Goal: Complete application form

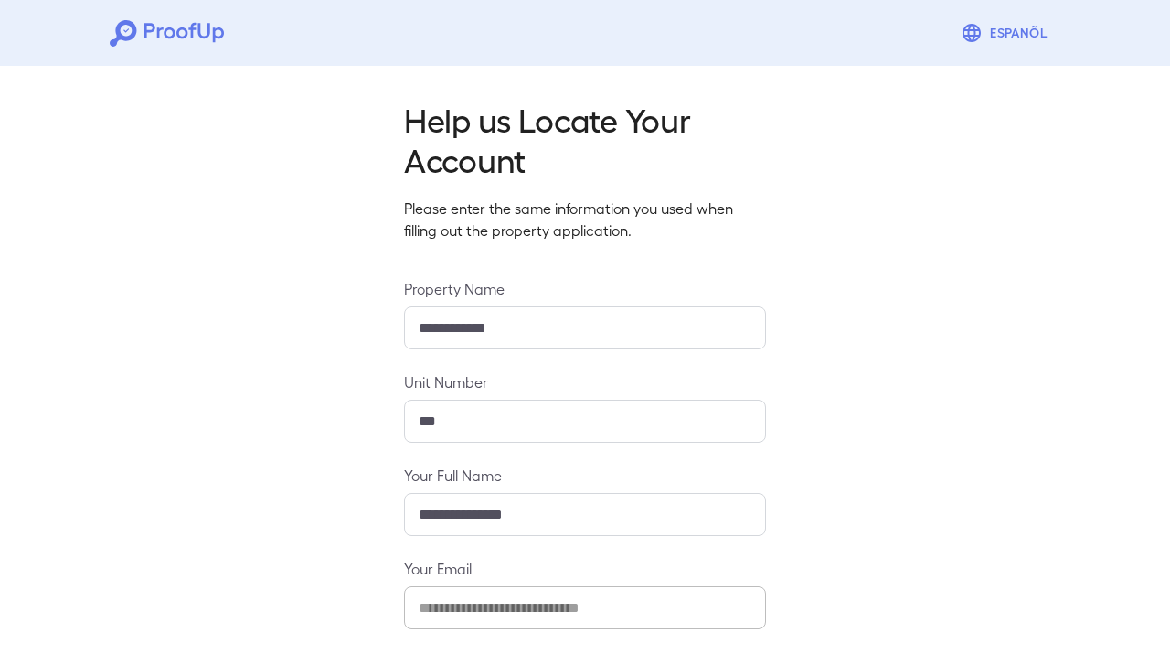
scroll to position [175, 0]
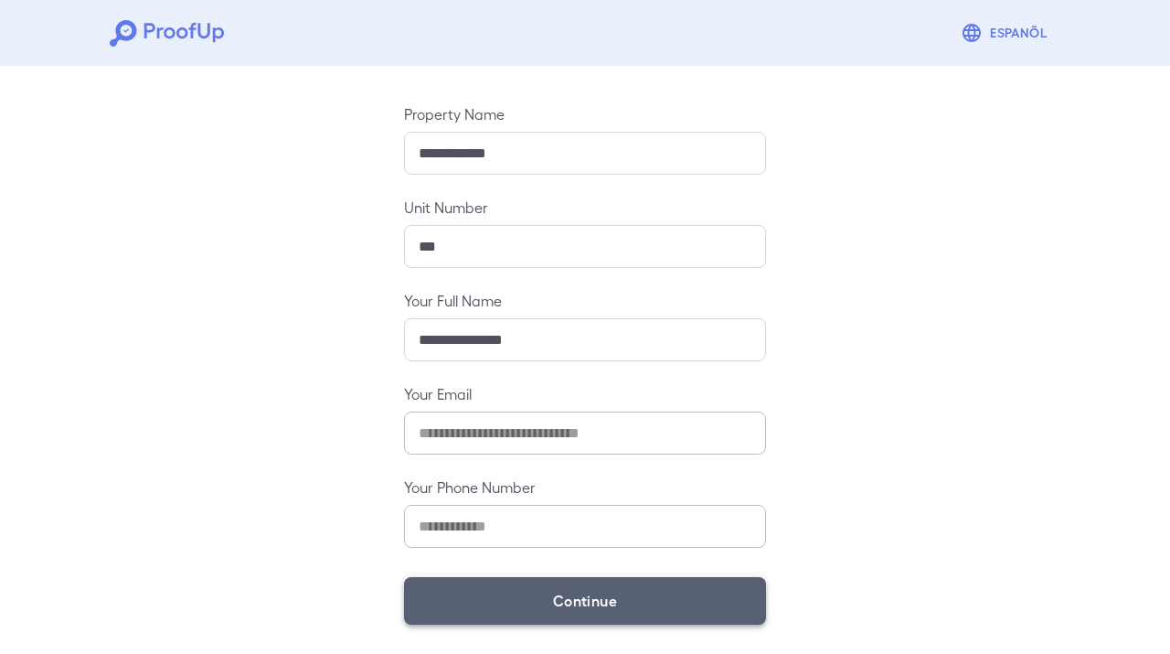
click at [585, 602] on button "Continue" at bounding box center [585, 601] width 362 height 48
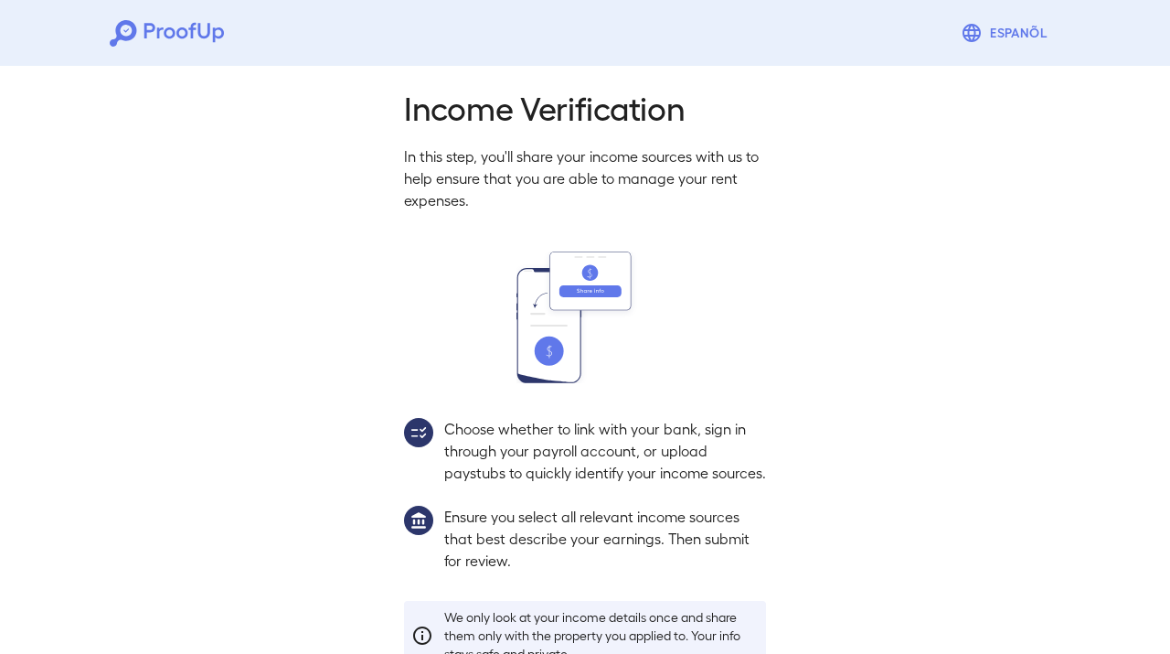
scroll to position [148, 0]
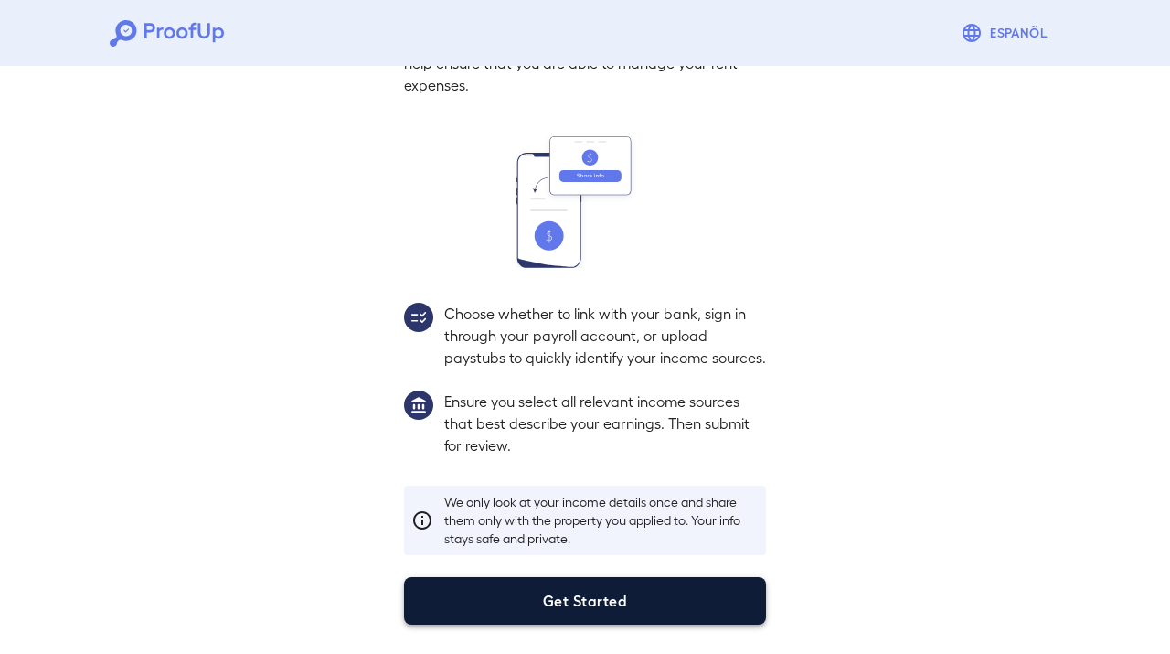
click at [581, 601] on button "Get Started" at bounding box center [585, 601] width 362 height 48
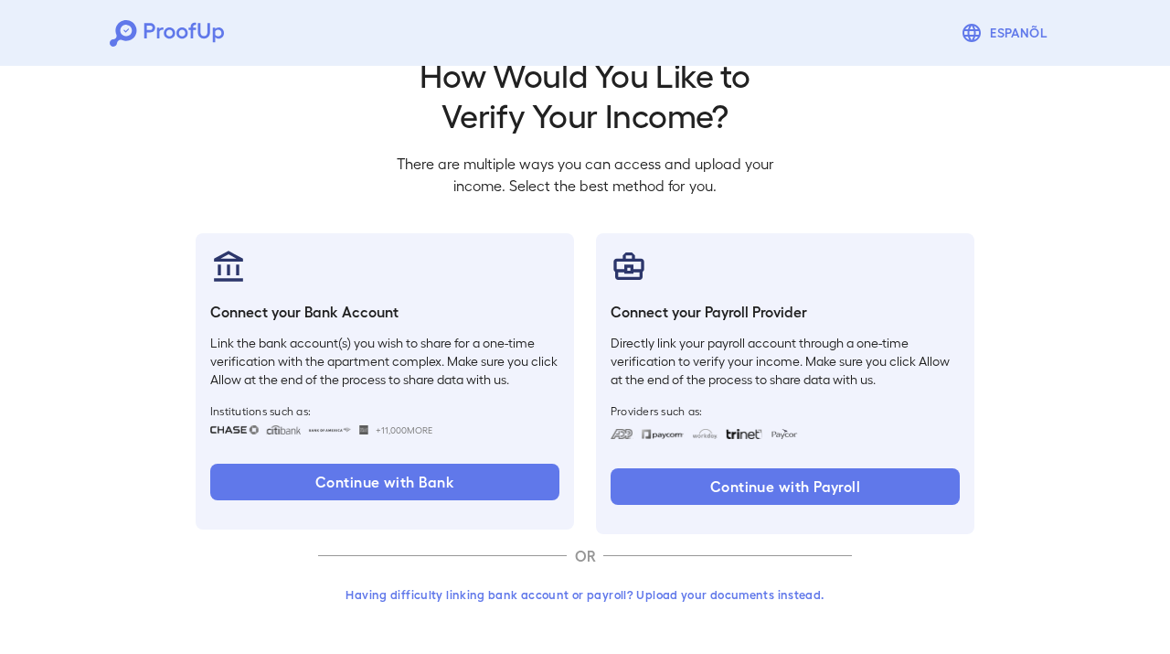
scroll to position [45, 0]
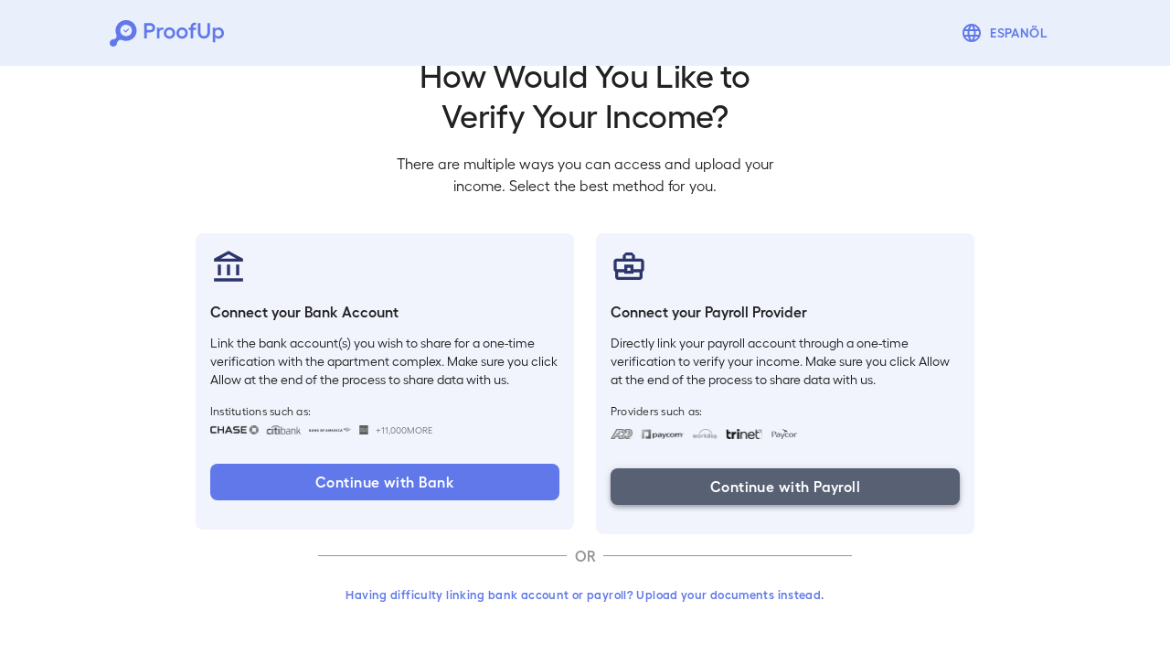
click at [756, 490] on button "Continue with Payroll" at bounding box center [785, 486] width 349 height 37
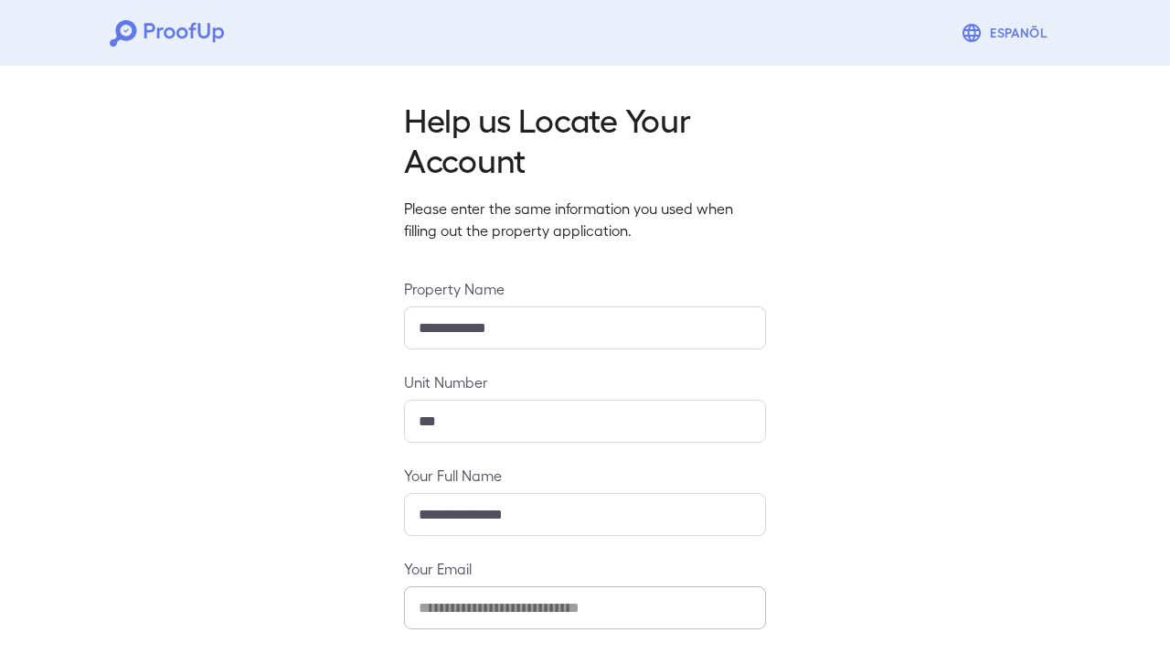
scroll to position [175, 0]
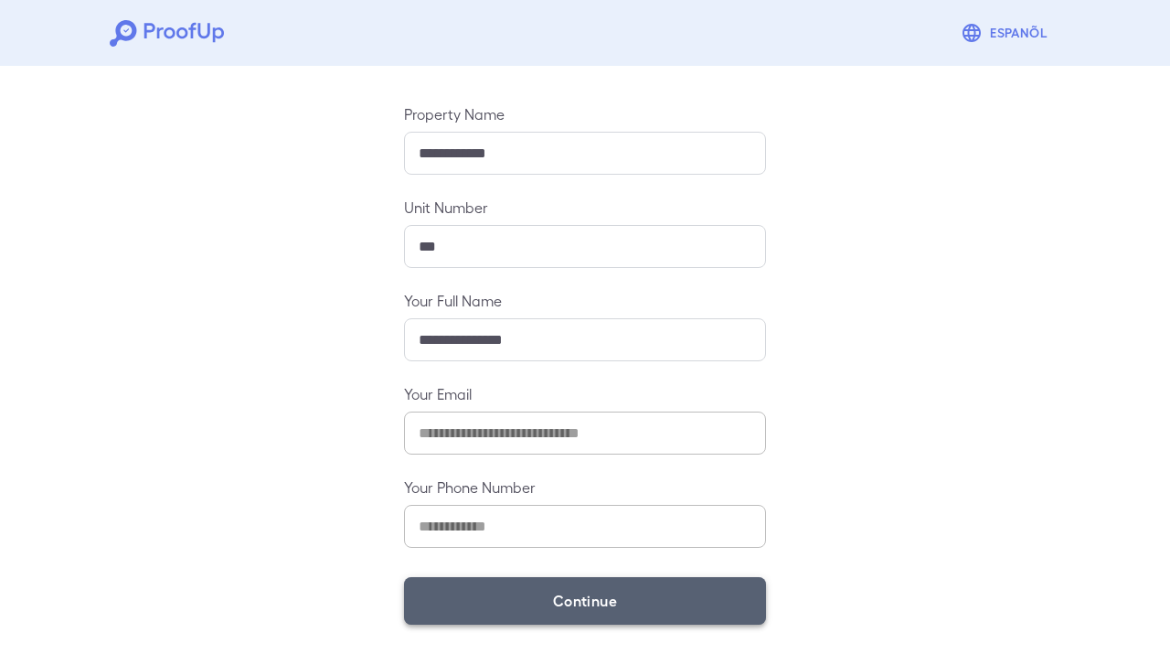
click at [601, 588] on button "Continue" at bounding box center [585, 601] width 362 height 48
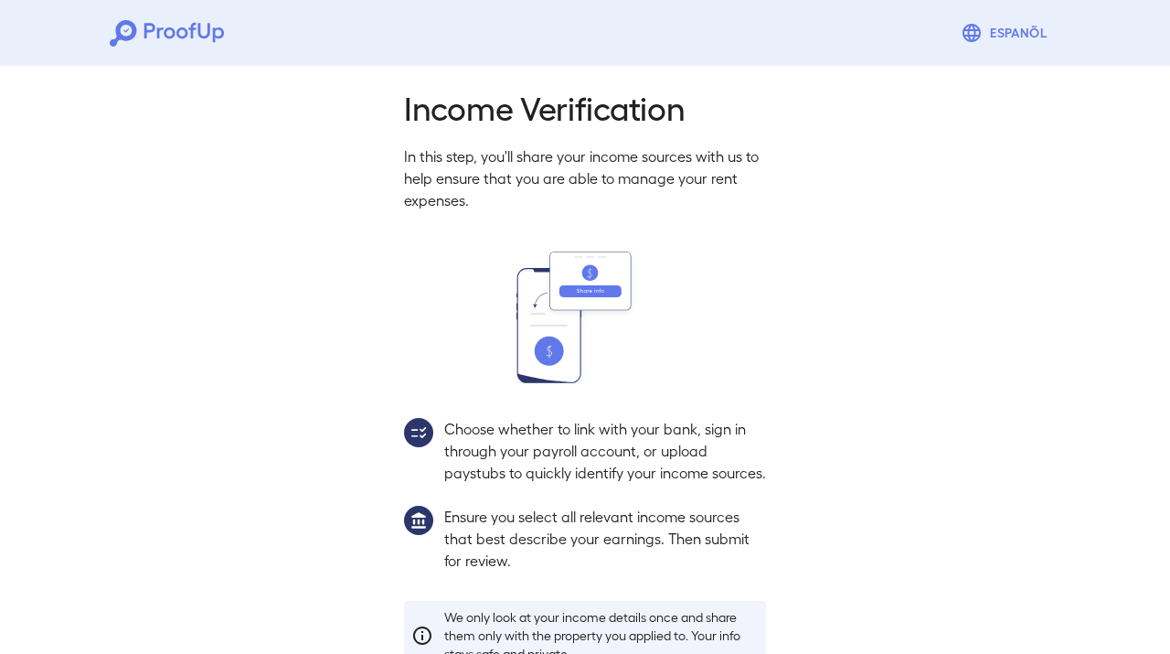
scroll to position [148, 0]
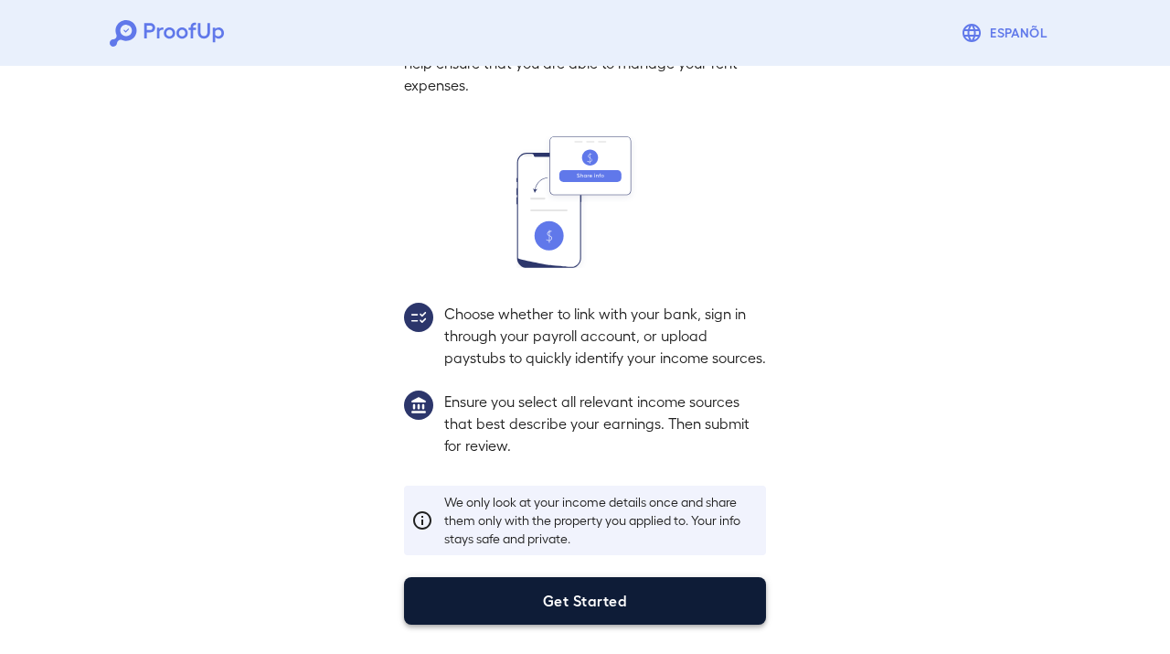
click at [601, 593] on button "Get Started" at bounding box center [585, 601] width 362 height 48
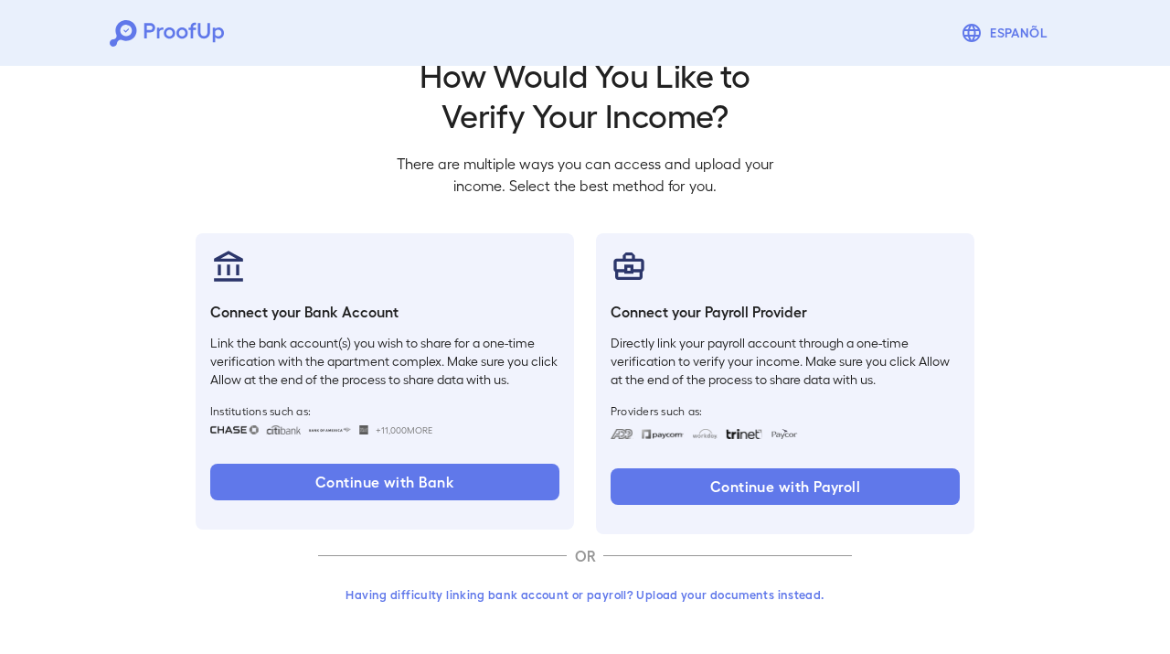
scroll to position [45, 0]
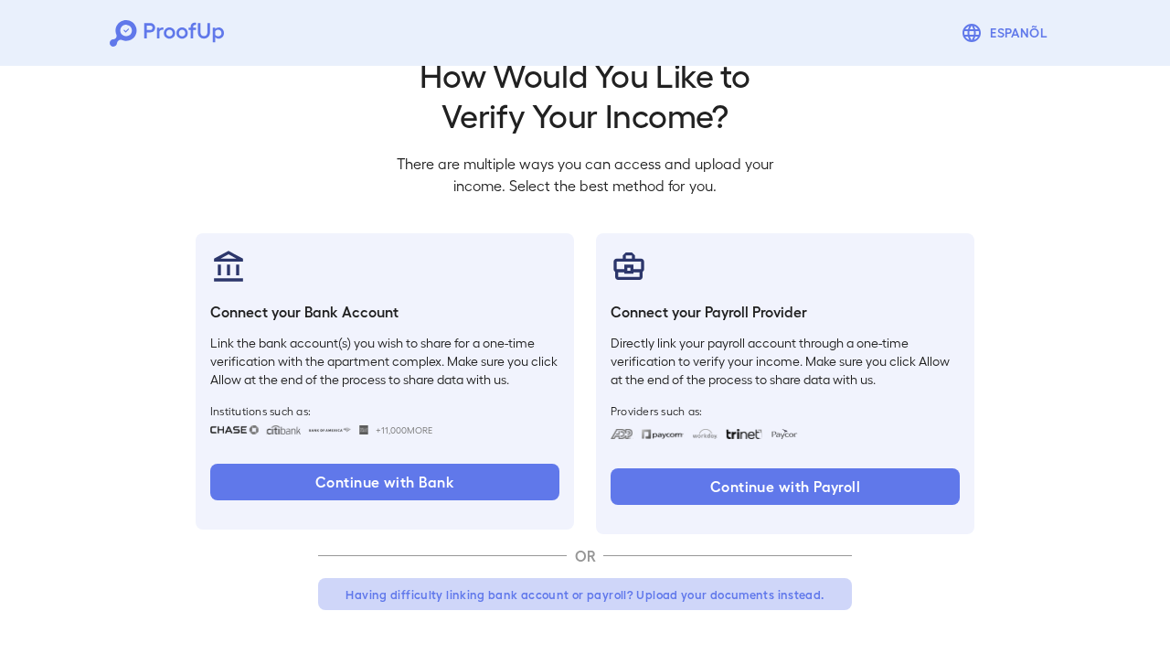
click at [526, 601] on button "Having difficulty linking bank account or payroll? Upload your documents instea…" at bounding box center [585, 594] width 534 height 33
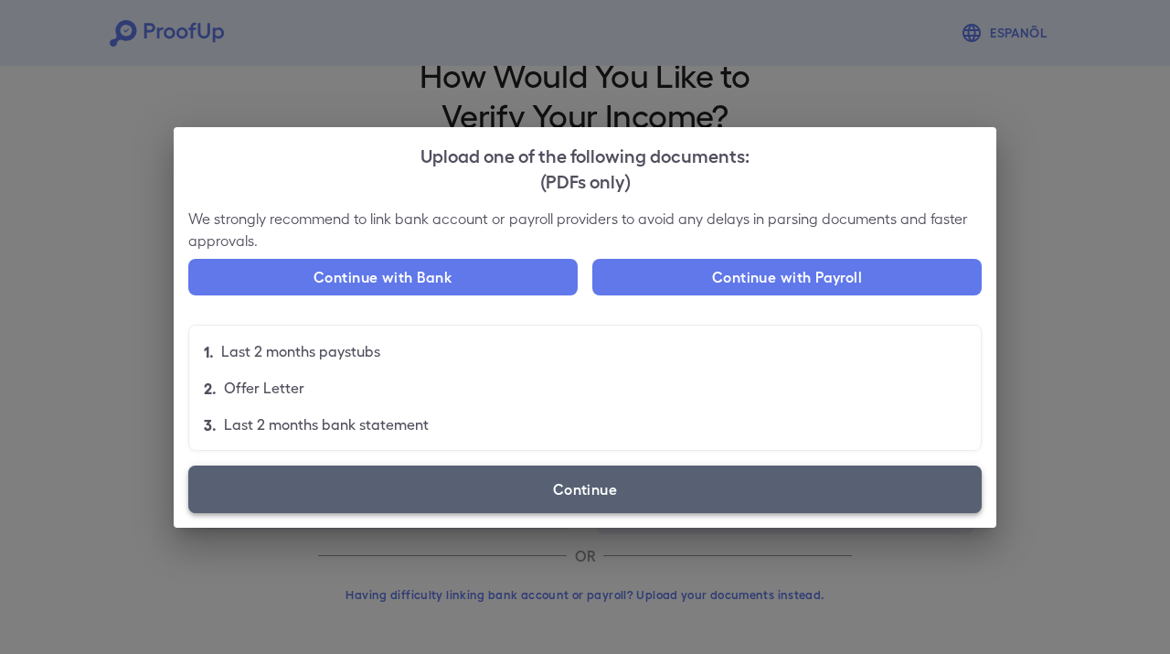
click at [564, 469] on label "Continue" at bounding box center [584, 489] width 793 height 48
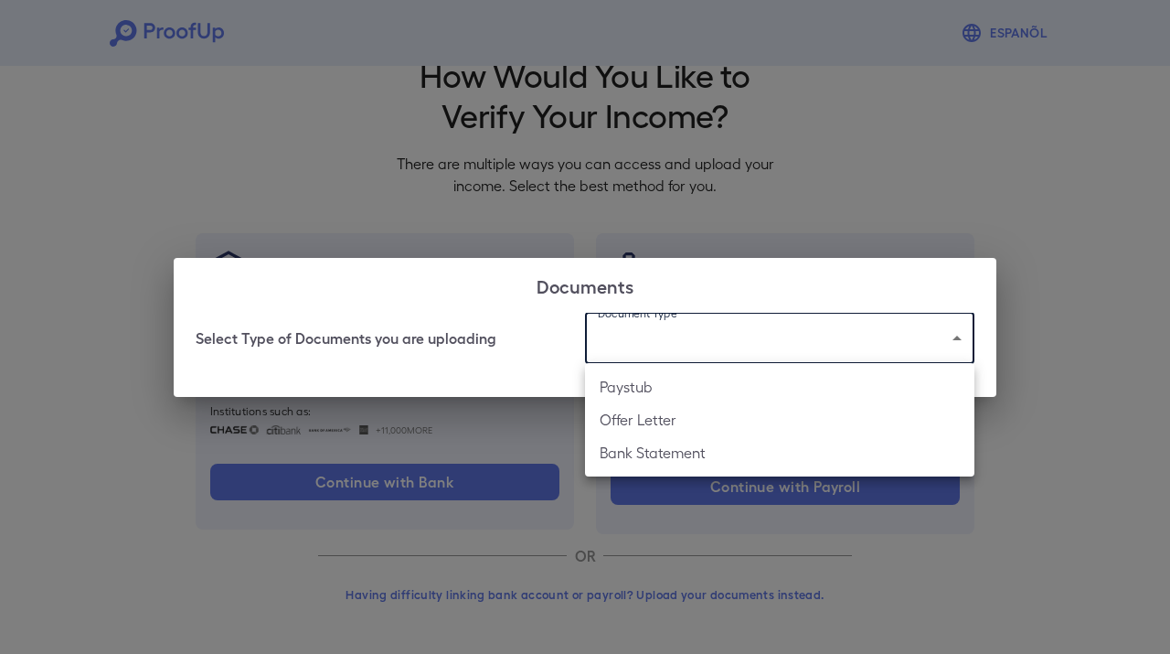
click at [695, 332] on body "Espanõl Go back How Would You Like to Verify Your Income? There are multiple wa…" at bounding box center [585, 304] width 1170 height 698
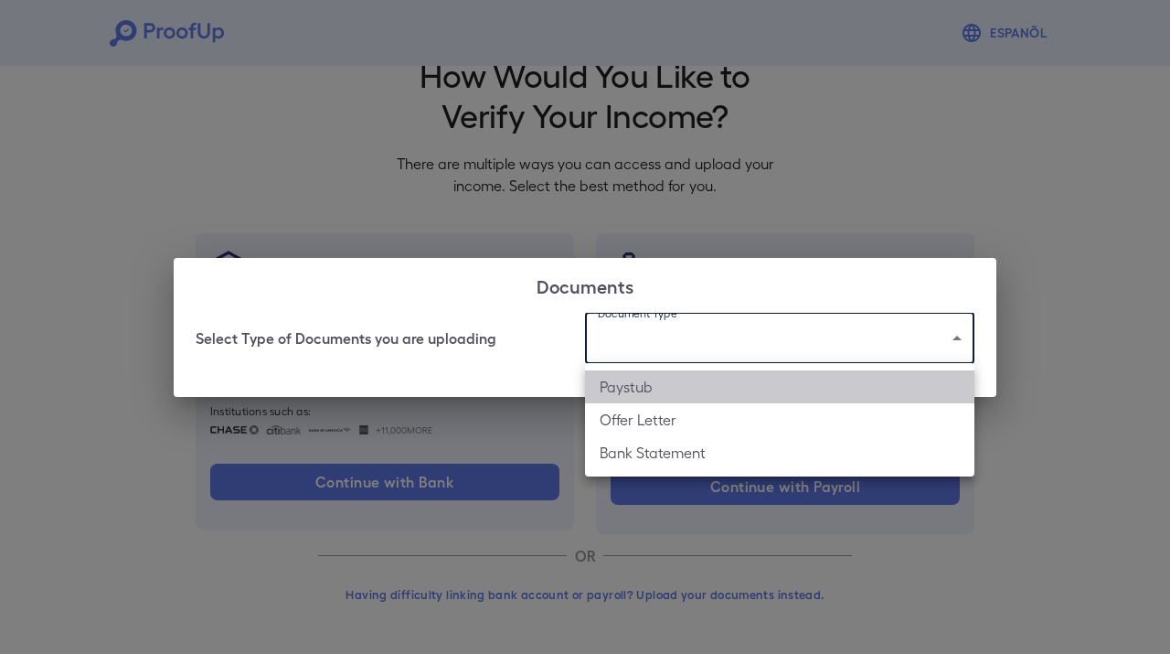
click at [695, 387] on li "Paystub" at bounding box center [779, 386] width 389 height 33
type input "*******"
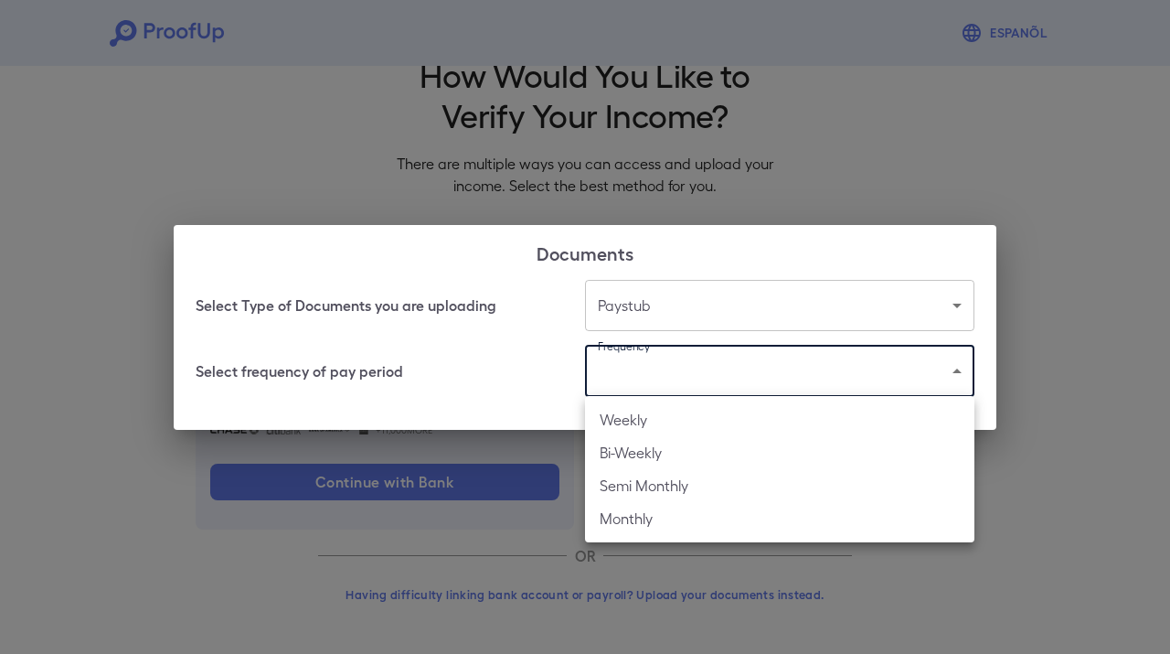
click at [695, 387] on body "Espanõl Go back How Would You Like to Verify Your Income? There are multiple wa…" at bounding box center [585, 304] width 1170 height 698
click at [703, 465] on li "Bi-Weekly" at bounding box center [779, 452] width 389 height 33
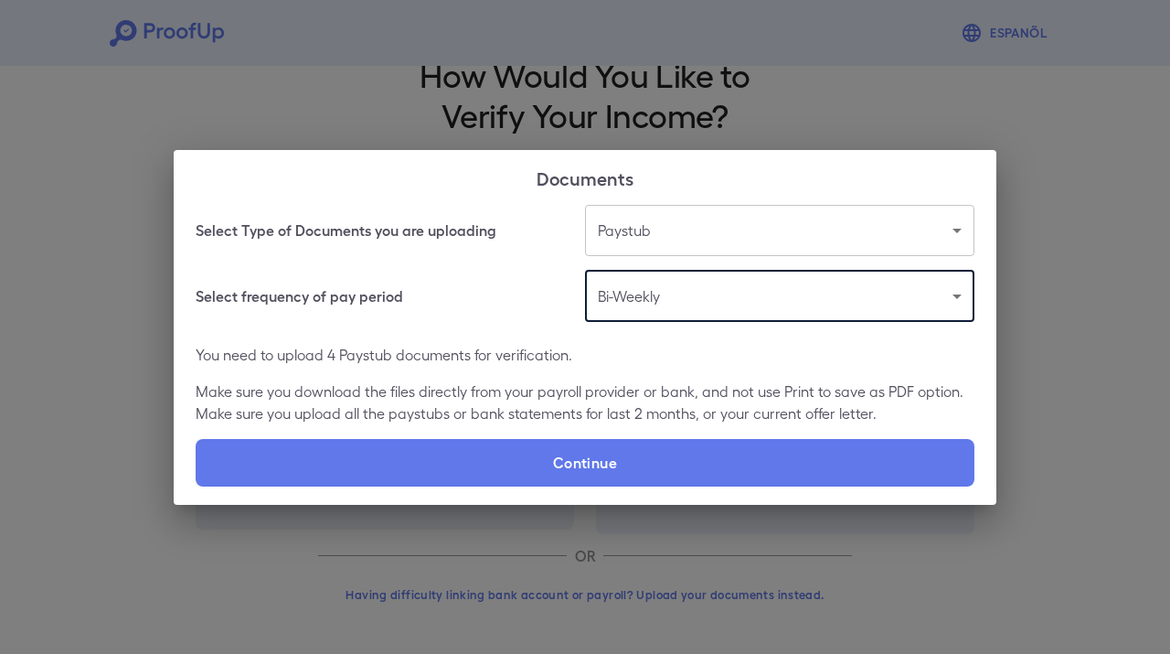
click at [686, 309] on body "Espanõl Go back How Would You Like to Verify Your Income? There are multiple wa…" at bounding box center [585, 304] width 1170 height 698
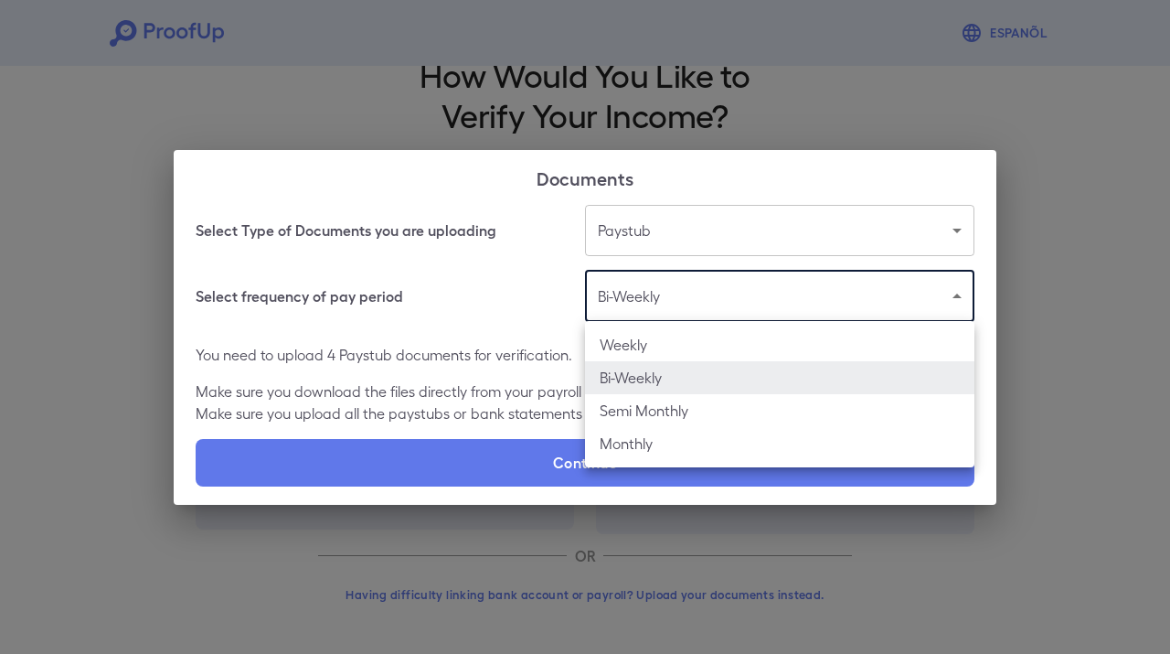
click at [484, 298] on div at bounding box center [585, 327] width 1170 height 654
click at [649, 310] on body "Espanõl Go back How Would You Like to Verify Your Income? There are multiple wa…" at bounding box center [585, 304] width 1170 height 698
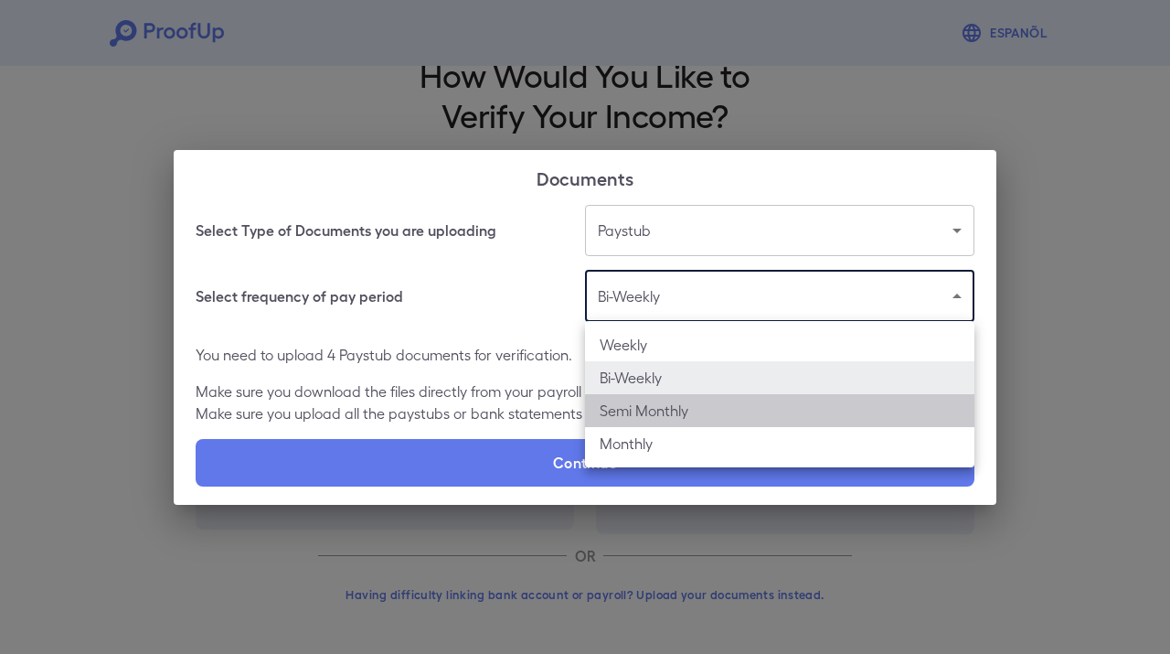
click at [663, 415] on li "Semi Monthly" at bounding box center [779, 410] width 389 height 33
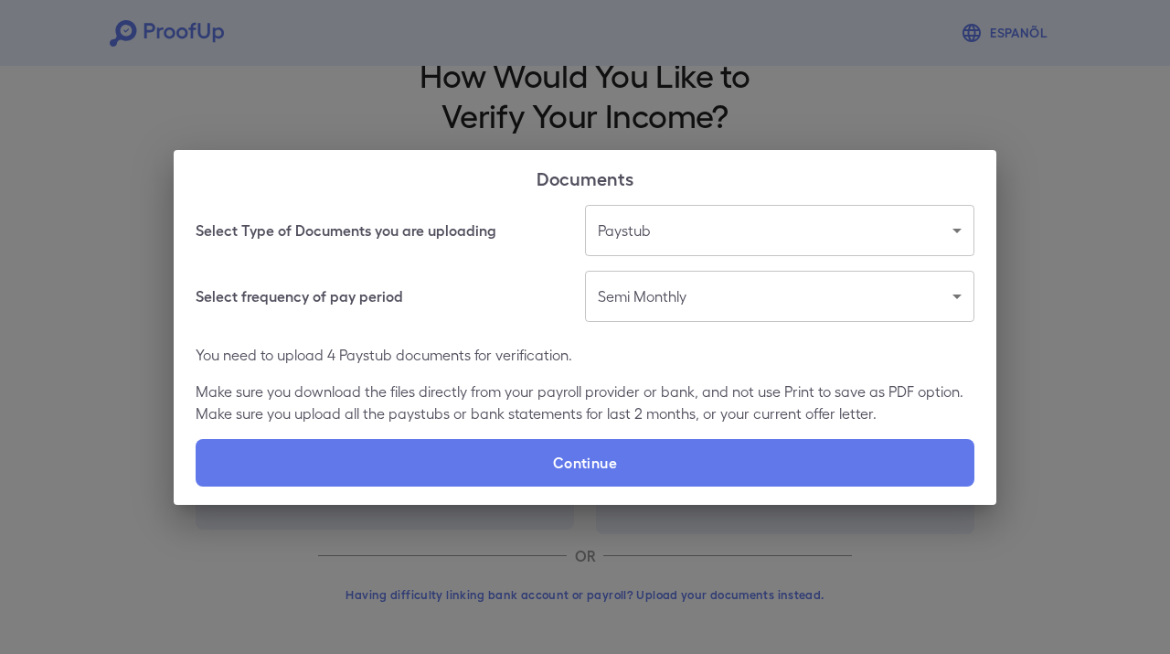
click at [513, 379] on div "You need to upload 4 Paystub documents for verification. Make sure you download…" at bounding box center [585, 384] width 779 height 80
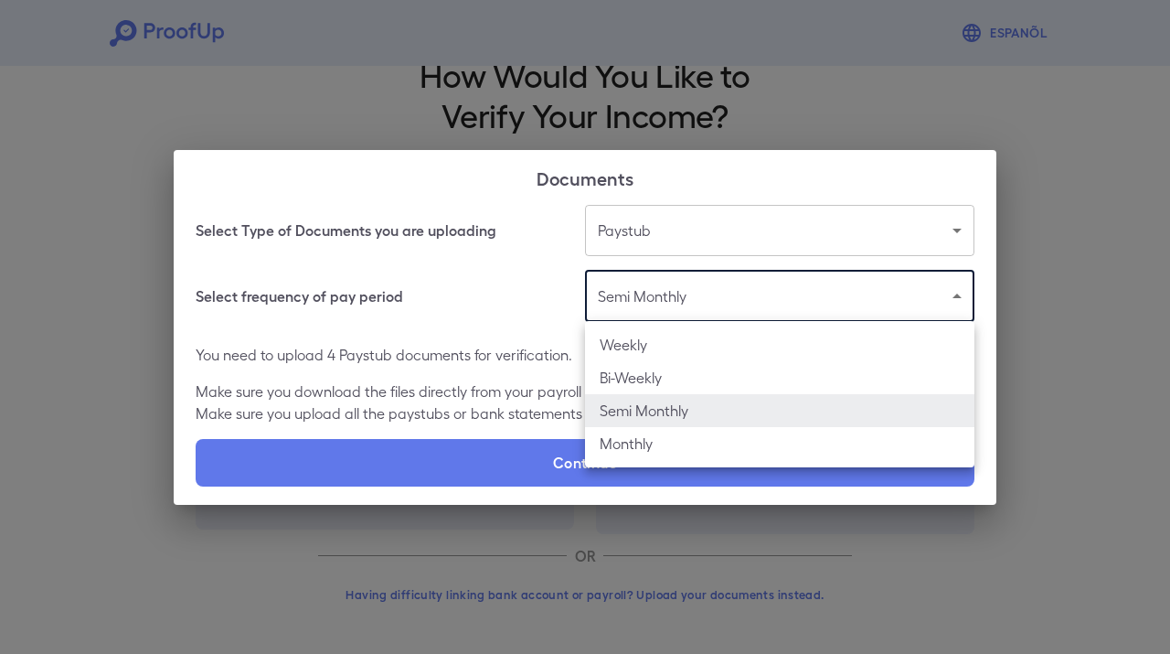
click at [648, 287] on body "**********" at bounding box center [585, 304] width 1170 height 698
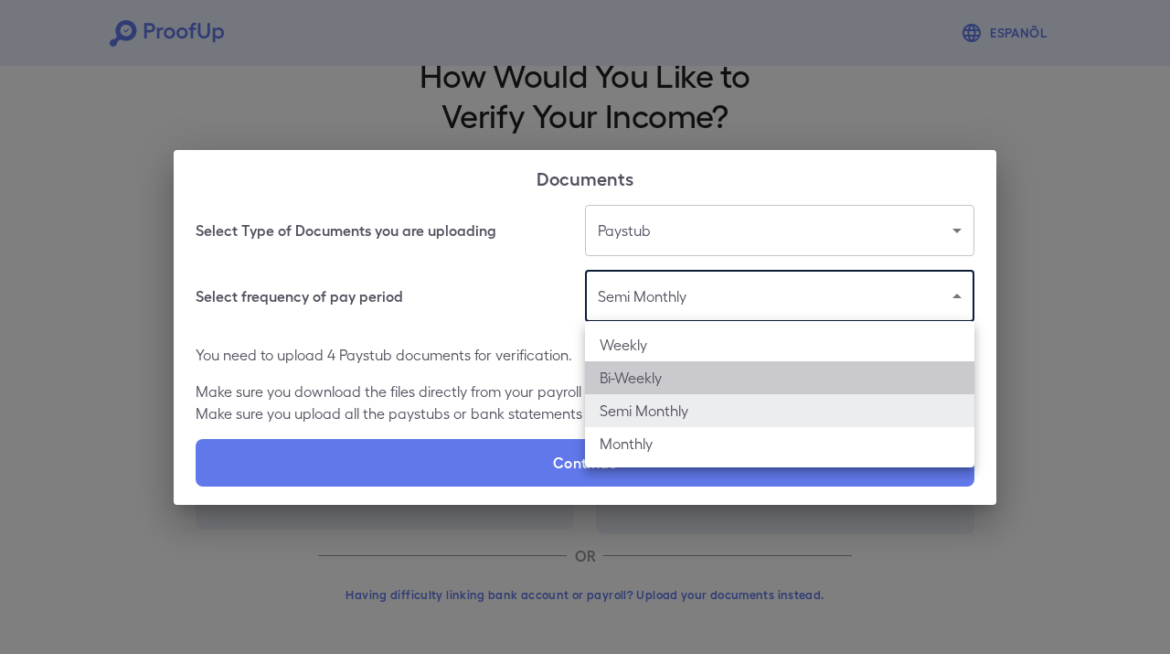
click at [655, 383] on li "Bi-Weekly" at bounding box center [779, 377] width 389 height 33
type input "*********"
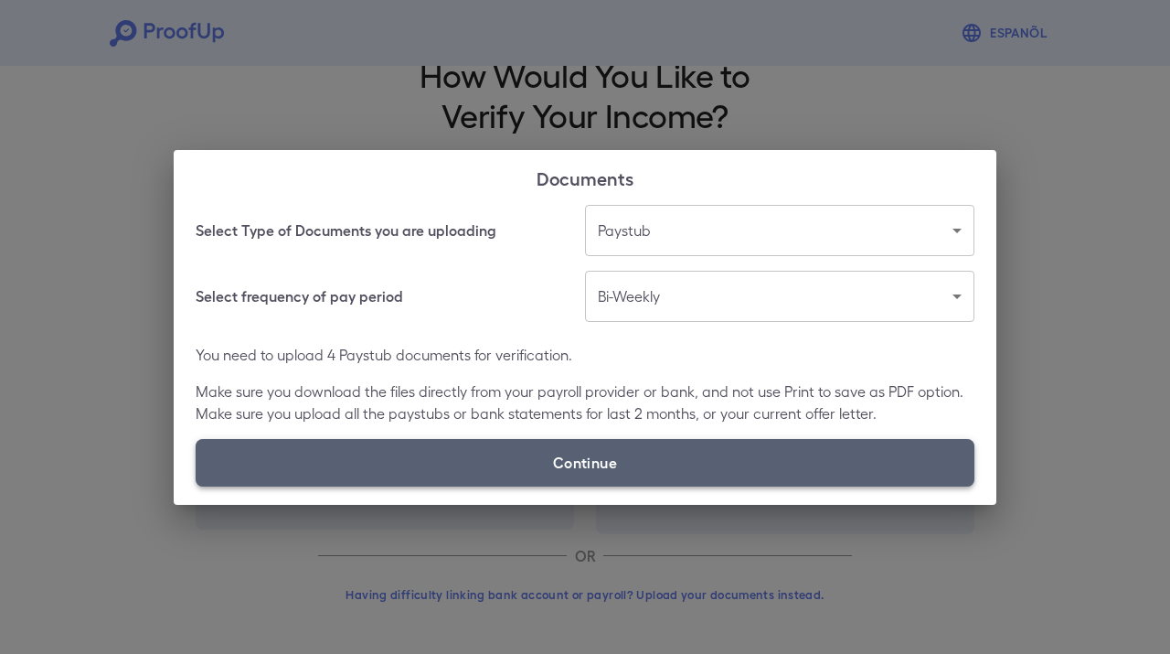
click at [619, 451] on label "Continue" at bounding box center [585, 463] width 779 height 48
click at [197, 485] on input "Continue" at bounding box center [196, 485] width 1 height 1
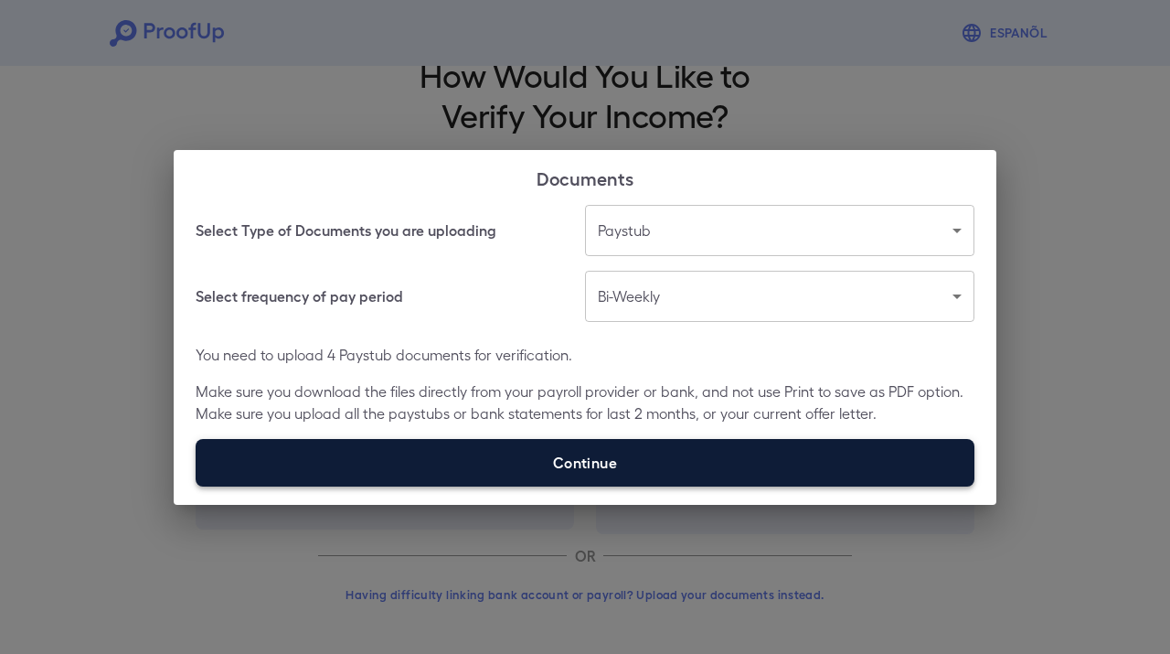
click at [595, 460] on label "Continue" at bounding box center [585, 463] width 779 height 48
click at [197, 485] on input "Continue" at bounding box center [196, 485] width 1 height 1
type input "**********"
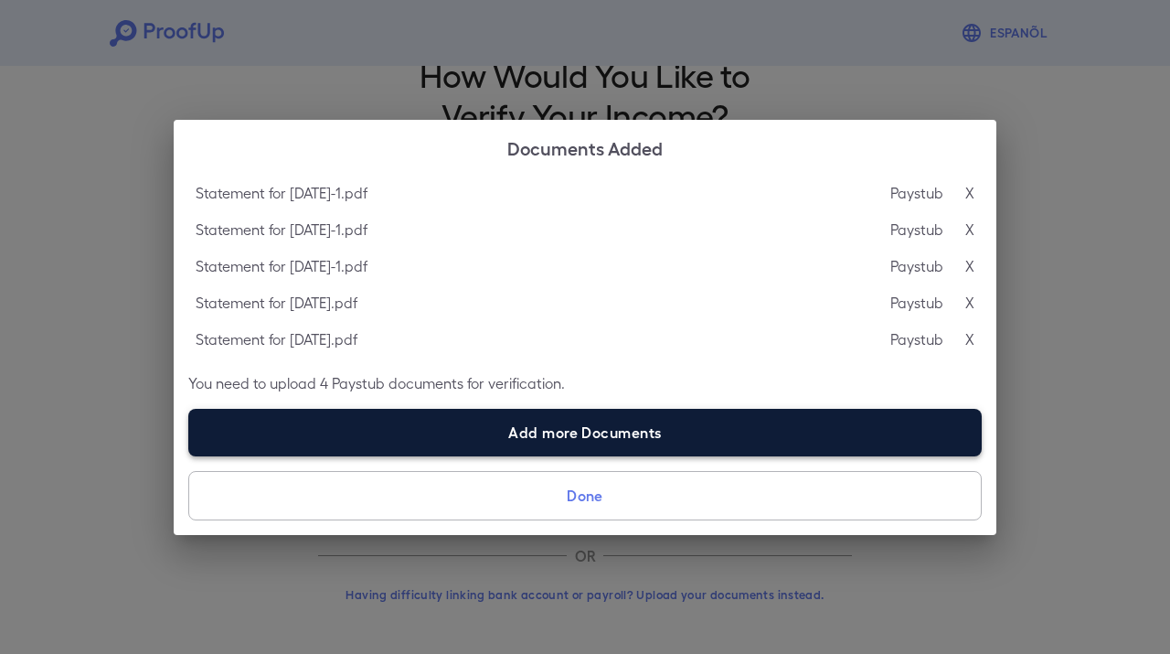
click at [638, 438] on label "Add more Documents" at bounding box center [584, 433] width 793 height 48
click at [189, 455] on input "Add more Documents" at bounding box center [188, 455] width 1 height 1
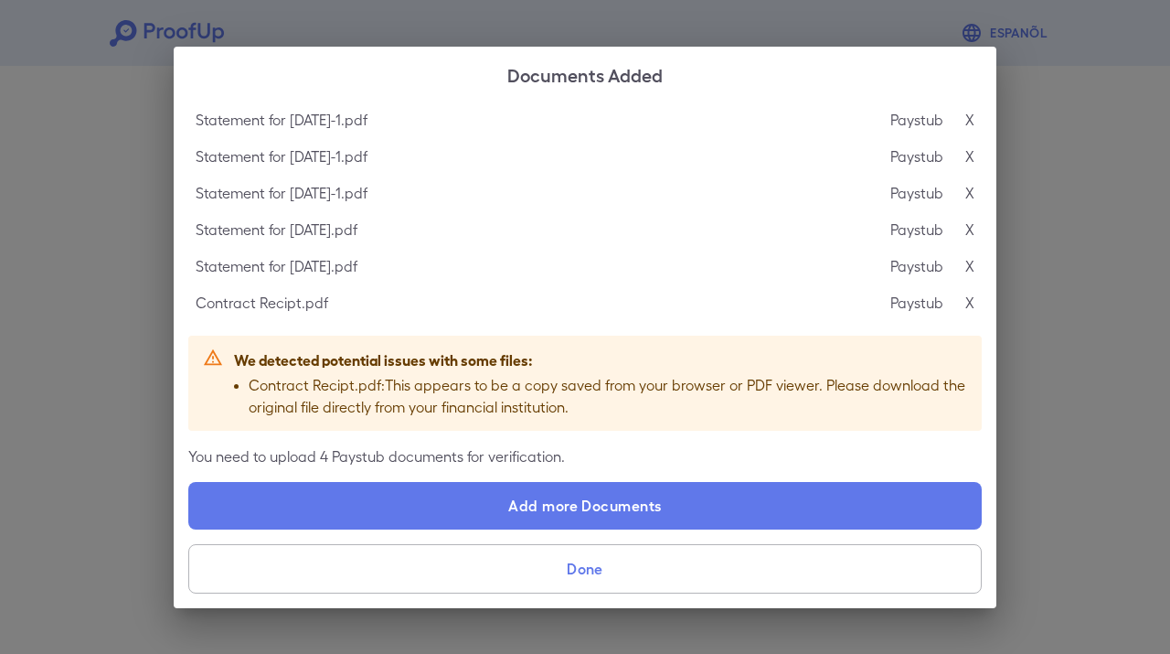
click at [968, 303] on p "X" at bounding box center [969, 303] width 9 height 22
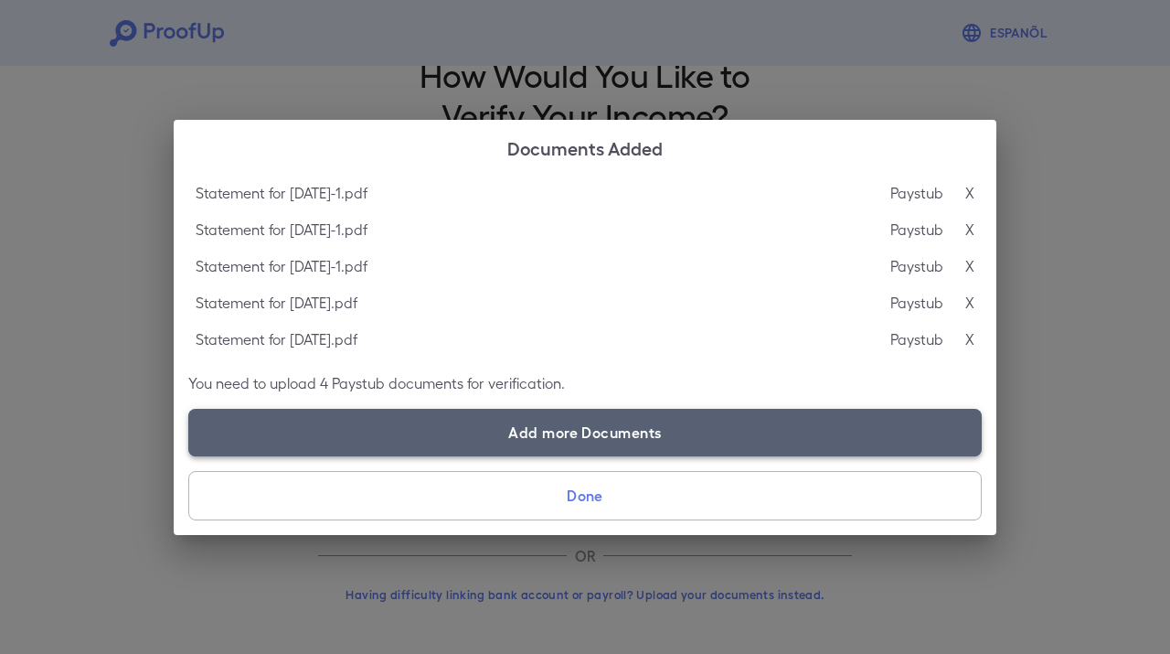
click at [573, 417] on label "Add more Documents" at bounding box center [584, 433] width 793 height 48
click at [189, 455] on input "Add more Documents" at bounding box center [188, 455] width 1 height 1
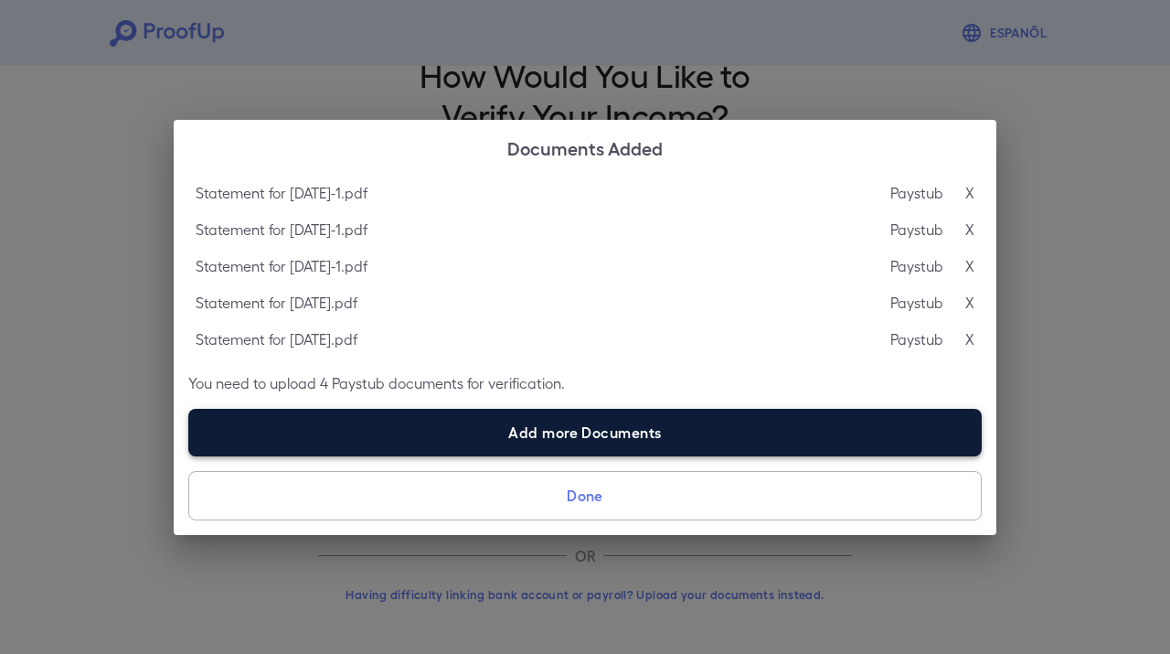
click at [508, 414] on label "Add more Documents" at bounding box center [584, 433] width 793 height 48
click at [189, 455] on input "Add more Documents" at bounding box center [188, 455] width 1 height 1
type input "**********"
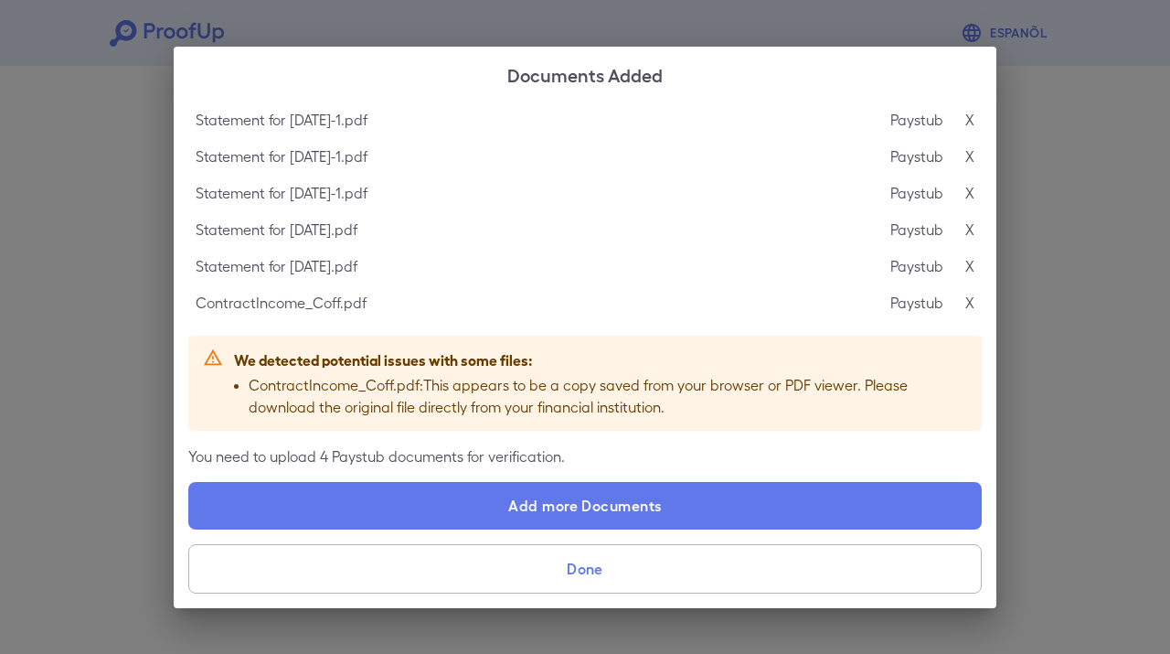
click at [972, 304] on p "X" at bounding box center [969, 303] width 9 height 22
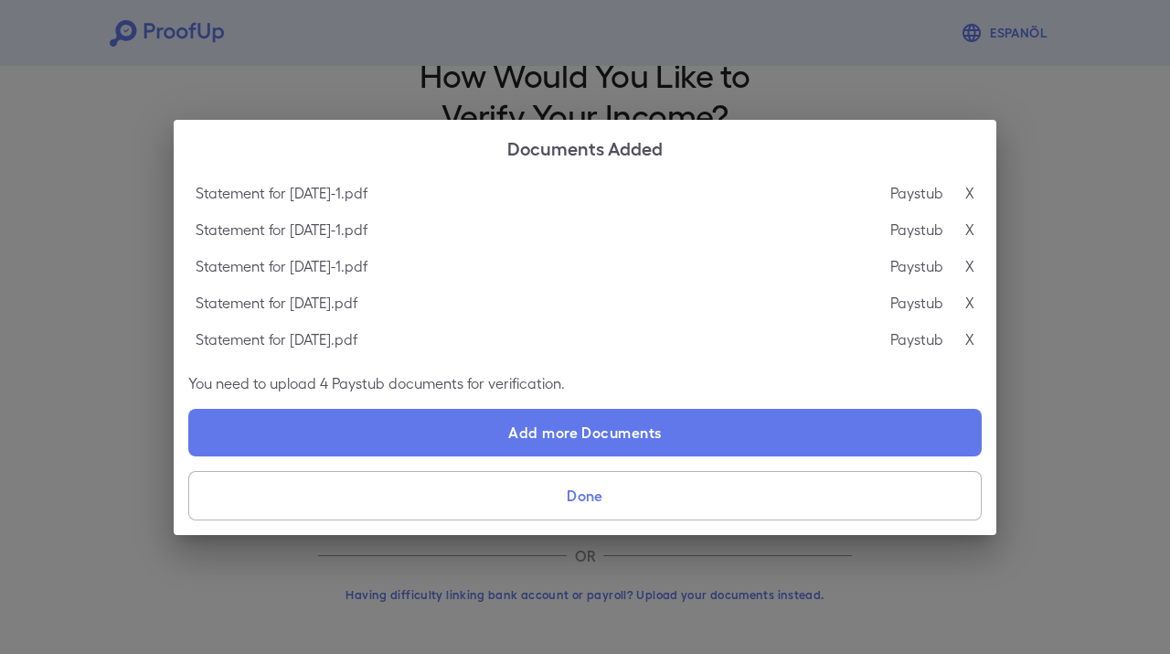
click at [628, 489] on button "Done" at bounding box center [584, 495] width 793 height 49
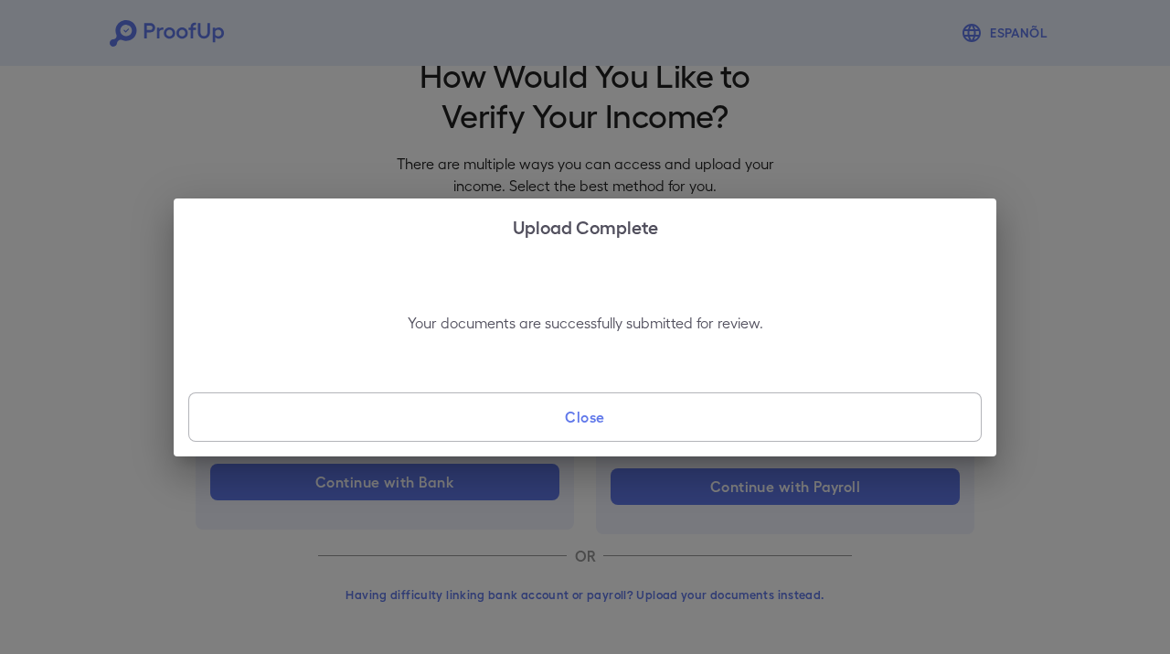
click at [580, 416] on button "Close" at bounding box center [584, 416] width 793 height 49
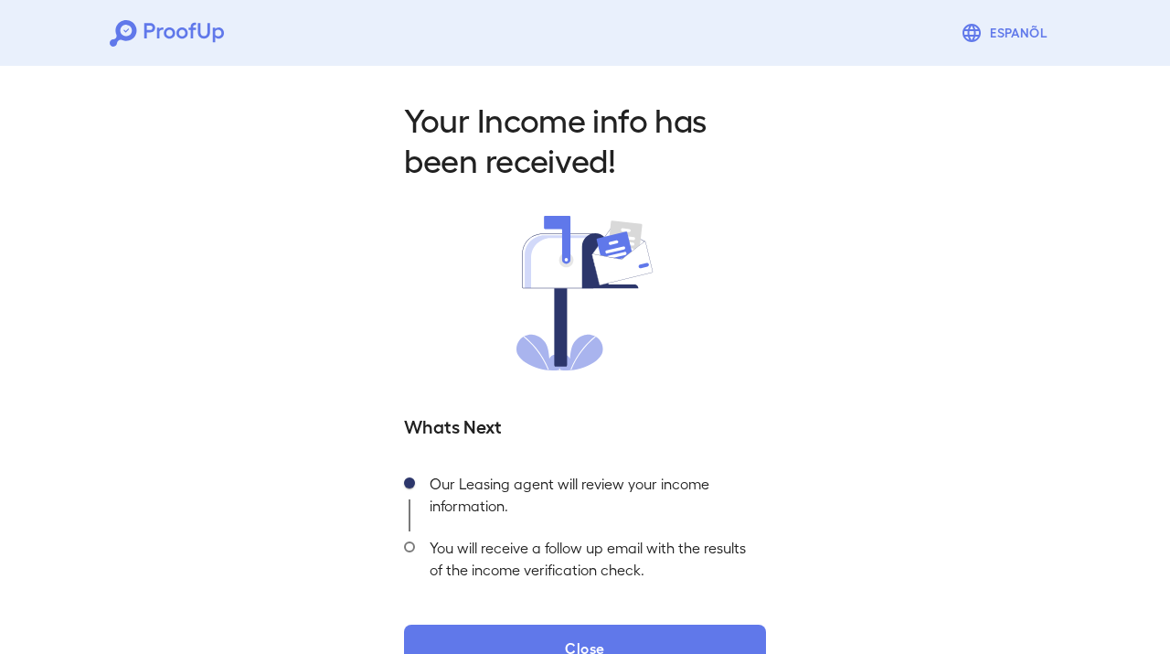
scroll to position [48, 0]
